Goal: Task Accomplishment & Management: Manage account settings

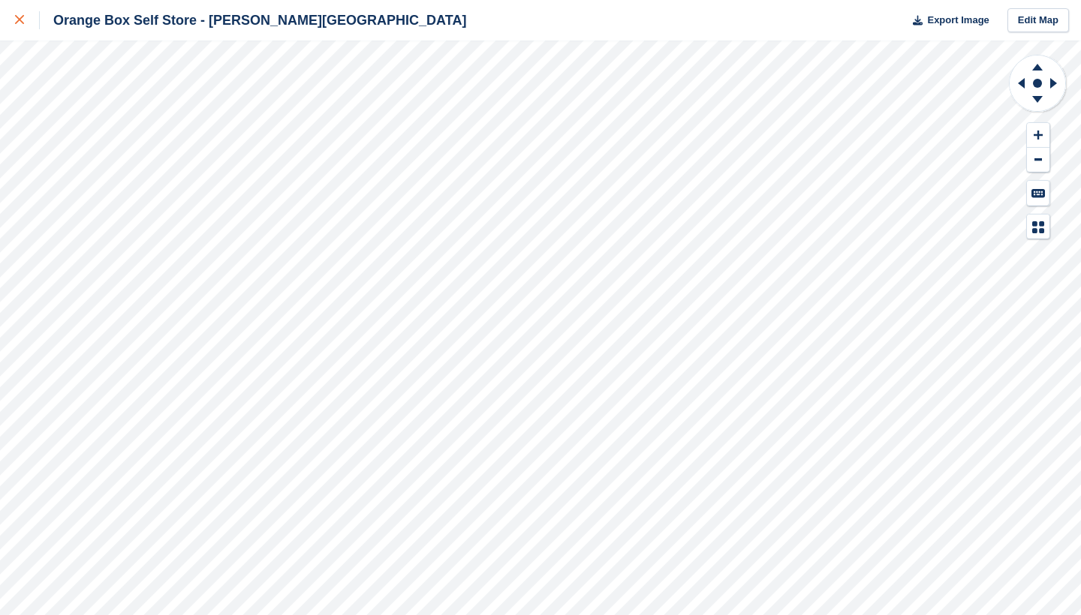
click at [16, 22] on icon at bounding box center [19, 19] width 9 height 9
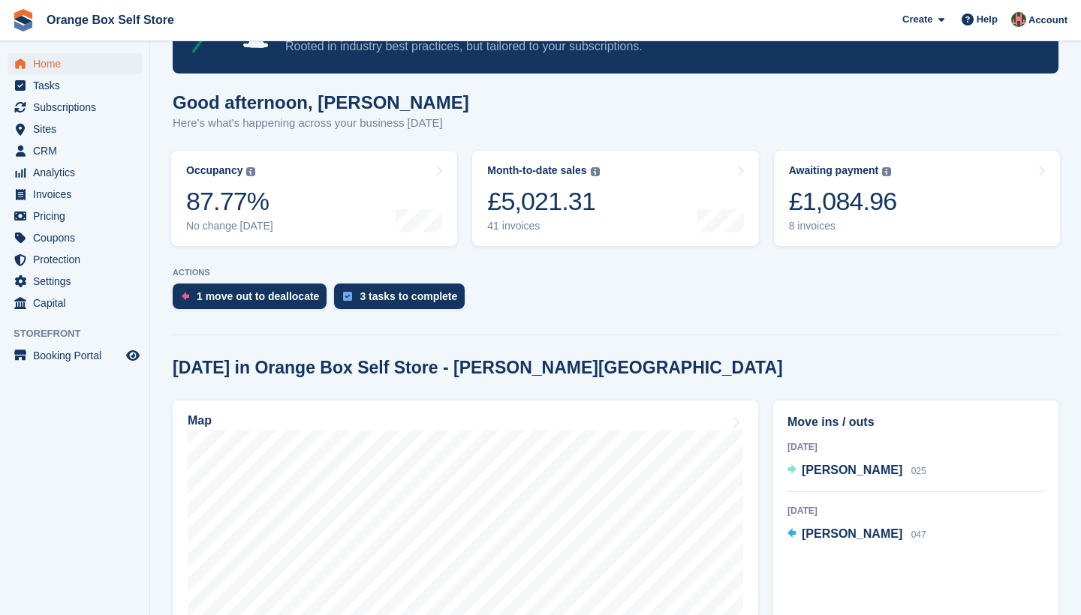
scroll to position [86, 0]
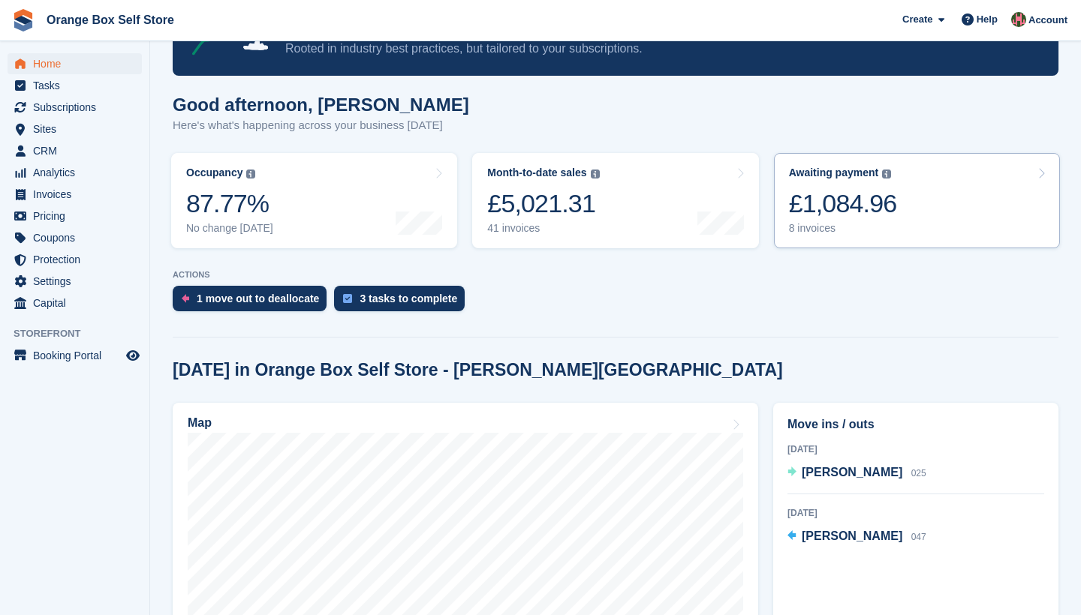
click at [927, 206] on link "Awaiting payment The total outstanding balance on all open invoices. £1,084.96 …" at bounding box center [917, 200] width 286 height 95
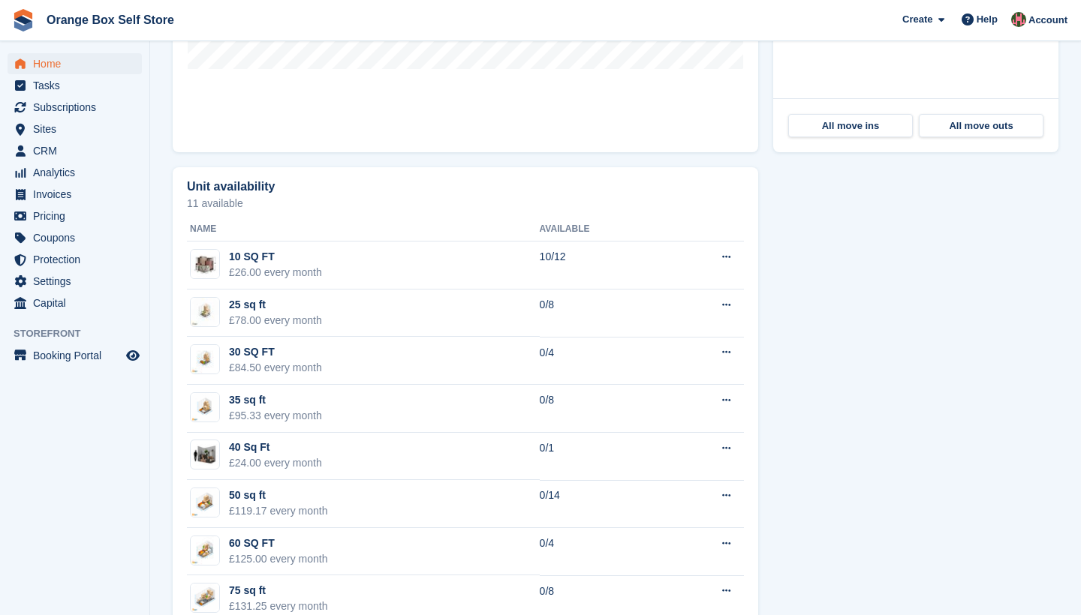
scroll to position [298, 0]
